Goal: Task Accomplishment & Management: Use online tool/utility

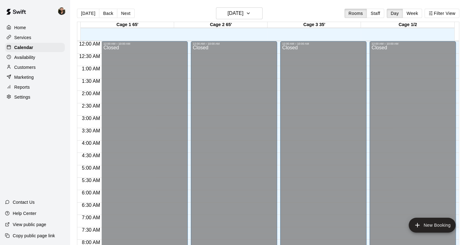
scroll to position [366, 0]
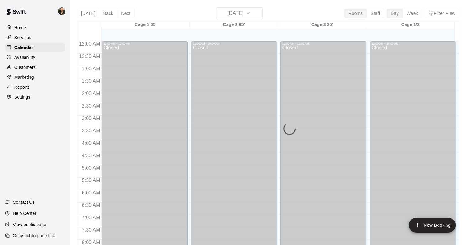
scroll to position [366, 0]
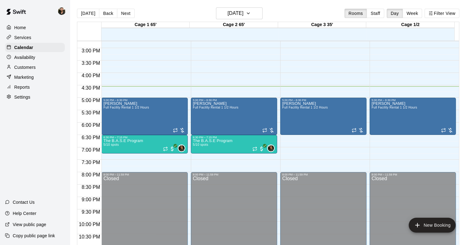
click at [26, 90] on p "Reports" at bounding box center [22, 87] width 16 height 6
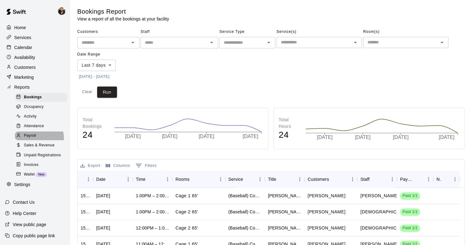
click at [36, 140] on div "Payroll" at bounding box center [41, 136] width 52 height 9
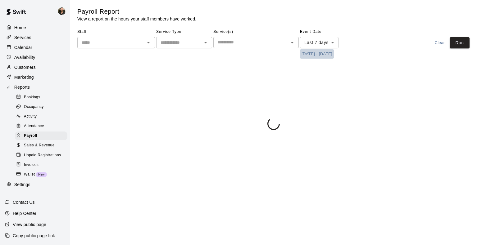
click at [320, 55] on button "[DATE] - [DATE]" at bounding box center [317, 54] width 34 height 10
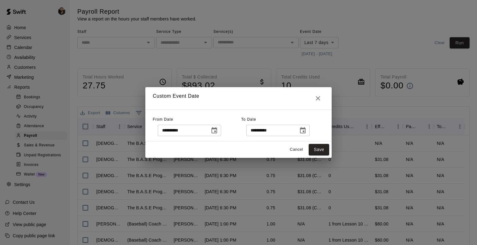
click at [217, 128] on icon "Choose date, selected date is Oct 6, 2025" at bounding box center [214, 130] width 6 height 6
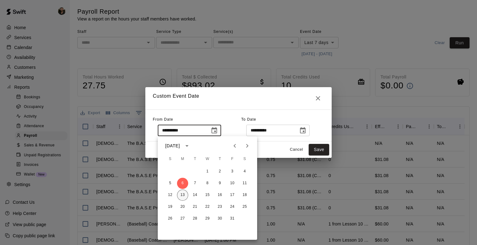
click at [182, 196] on button "13" at bounding box center [182, 195] width 11 height 11
type input "**********"
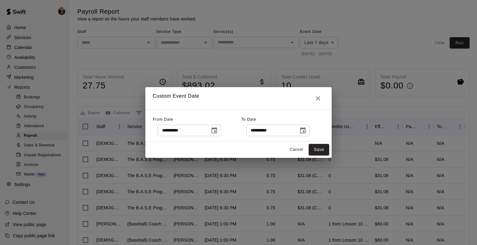
click at [305, 132] on icon "Choose date, selected date is Oct 13, 2025" at bounding box center [303, 130] width 6 height 6
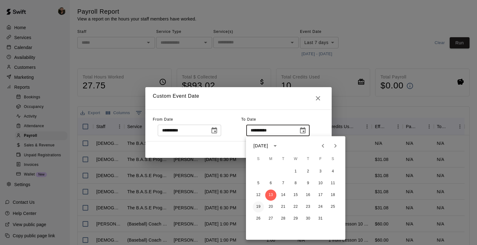
click at [256, 207] on button "19" at bounding box center [258, 206] width 11 height 11
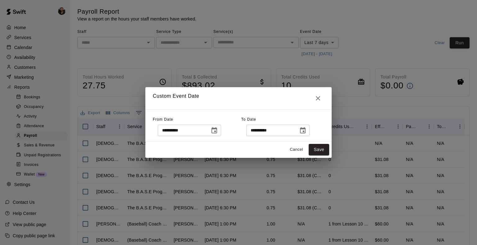
type input "**********"
click at [314, 147] on button "Save" at bounding box center [318, 149] width 20 height 11
type input "******"
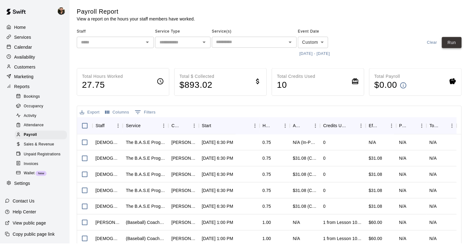
click at [458, 45] on button "Run" at bounding box center [455, 42] width 20 height 11
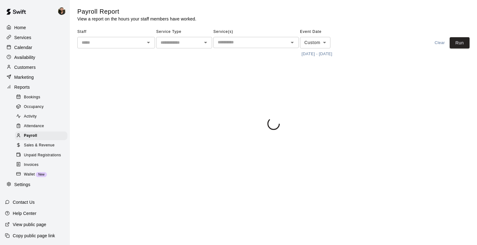
click at [209, 41] on icon "Open" at bounding box center [205, 42] width 7 height 7
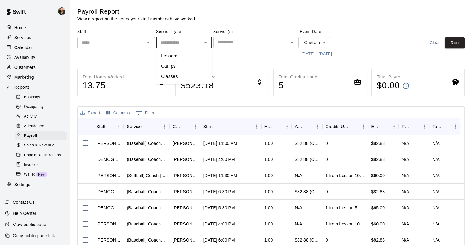
click at [182, 58] on li "Lessons" at bounding box center [184, 56] width 56 height 10
type input "*******"
click at [460, 43] on button "Run" at bounding box center [455, 42] width 20 height 11
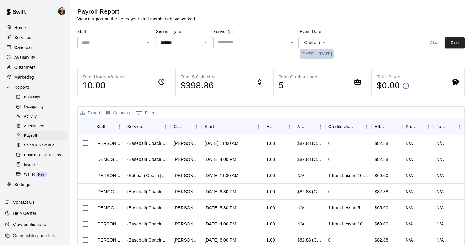
click at [328, 53] on button "[DATE] - [DATE]" at bounding box center [317, 54] width 34 height 10
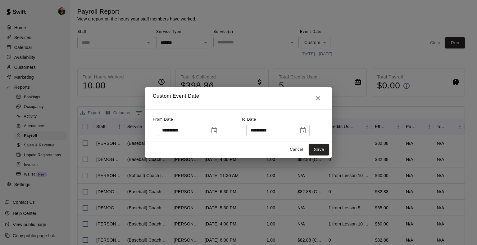
click at [218, 132] on icon "Choose date, selected date is Oct 13, 2025" at bounding box center [213, 130] width 7 height 7
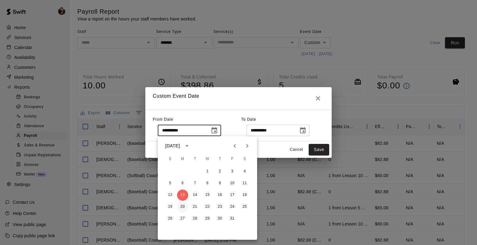
click at [182, 206] on button "20" at bounding box center [182, 206] width 11 height 11
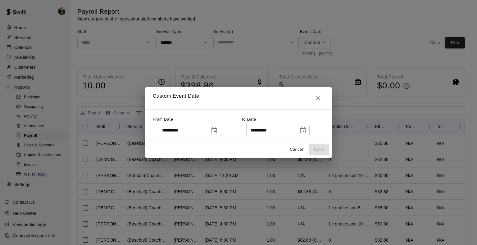
type input "**********"
click at [306, 131] on icon "Choose date, selected date is Oct 19, 2025" at bounding box center [302, 130] width 7 height 7
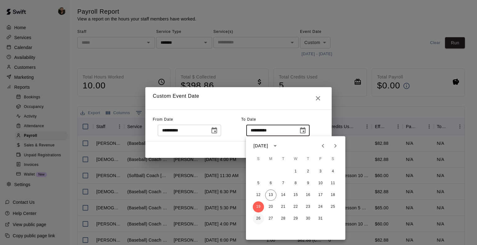
click at [258, 221] on button "26" at bounding box center [258, 218] width 11 height 11
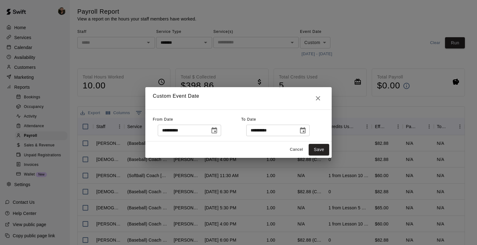
type input "**********"
click at [321, 147] on button "Save" at bounding box center [318, 149] width 20 height 11
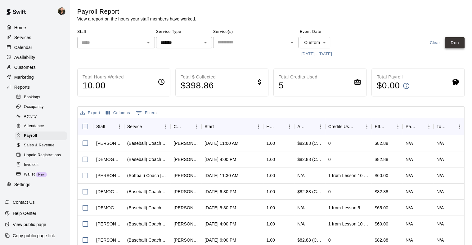
click at [464, 42] on button "Run" at bounding box center [455, 42] width 20 height 11
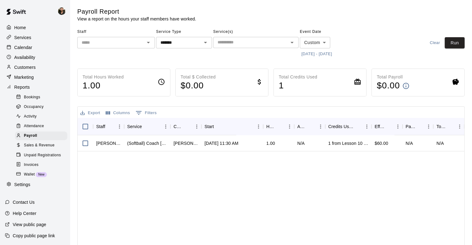
click at [333, 61] on main "Payroll Report View a report on the hours your staff members have worked. Staff…" at bounding box center [270, 165] width 387 height 316
click at [334, 57] on button "[DATE] - [DATE]" at bounding box center [317, 54] width 34 height 10
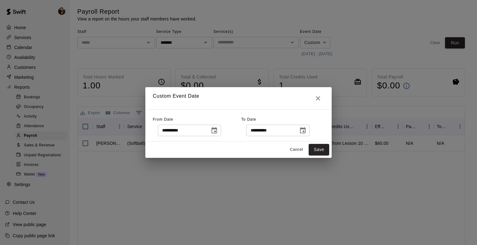
click at [218, 130] on icon "Choose date, selected date is Oct 20, 2025" at bounding box center [213, 130] width 7 height 7
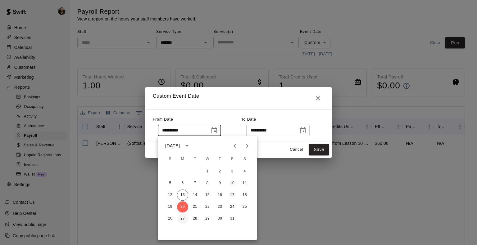
click at [182, 220] on button "27" at bounding box center [182, 218] width 11 height 11
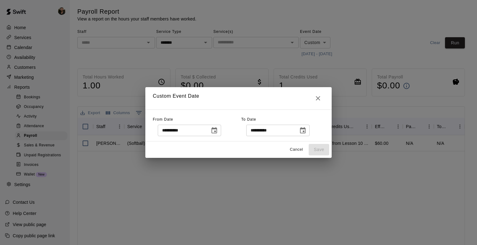
type input "**********"
click at [306, 134] on icon "Choose date, selected date is Oct 26, 2025" at bounding box center [302, 130] width 7 height 7
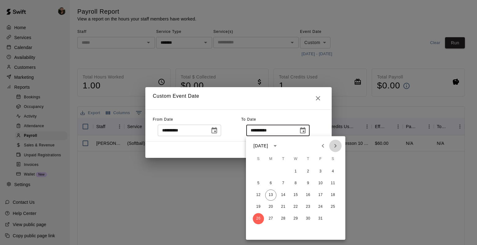
click at [339, 147] on button "Next month" at bounding box center [335, 146] width 12 height 12
click at [260, 181] on button "2" at bounding box center [258, 183] width 11 height 11
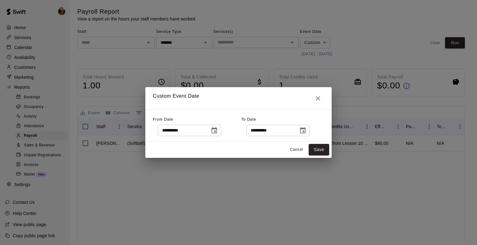
type input "**********"
click at [317, 141] on div "Cancel Save" at bounding box center [238, 149] width 186 height 16
click at [317, 150] on button "Save" at bounding box center [318, 149] width 20 height 11
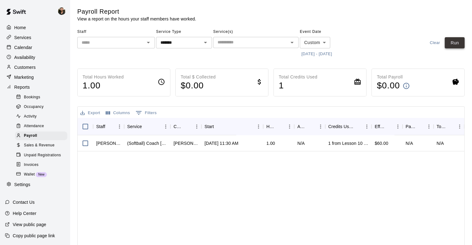
click at [458, 43] on button "Run" at bounding box center [455, 42] width 20 height 11
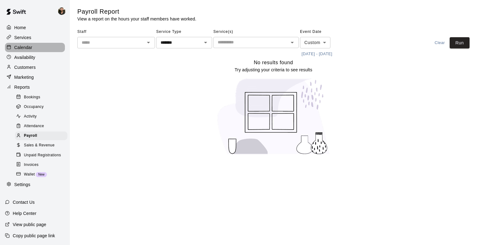
click at [38, 52] on div "Calendar" at bounding box center [35, 47] width 60 height 9
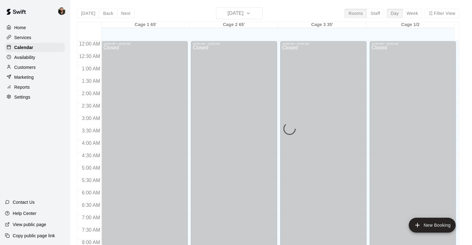
scroll to position [366, 0]
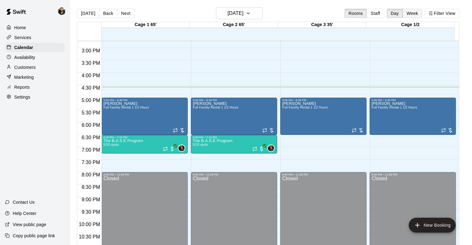
click at [419, 17] on button "Week" at bounding box center [412, 13] width 20 height 9
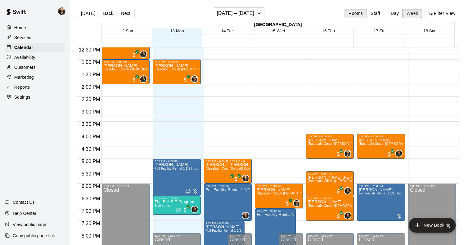
scroll to position [293, 0]
